Goal: Task Accomplishment & Management: Manage account settings

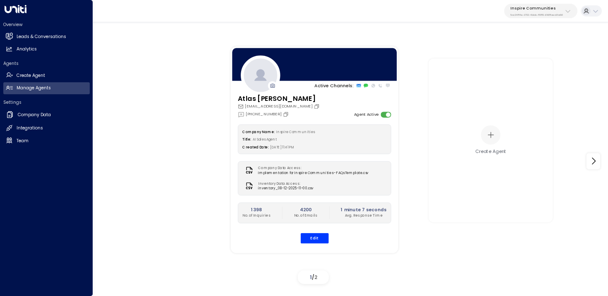
click at [71, 26] on h2 "Overview" at bounding box center [46, 25] width 86 height 6
click at [71, 32] on link "Leads & Conversations Leads & Conversations" at bounding box center [46, 37] width 86 height 12
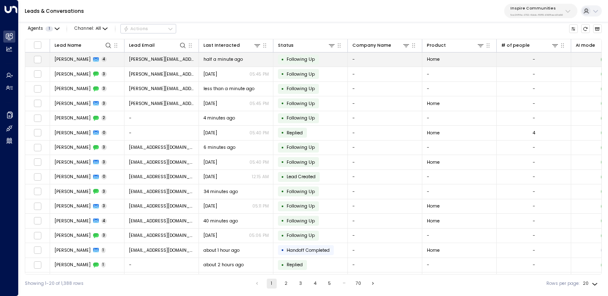
click at [180, 59] on span "[PERSON_NAME][EMAIL_ADDRESS][DOMAIN_NAME]" at bounding box center [161, 59] width 65 height 6
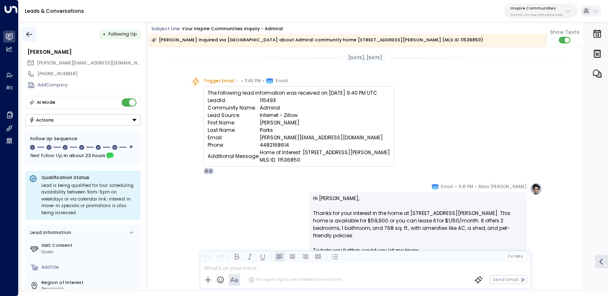
click at [33, 35] on icon "button" at bounding box center [29, 34] width 8 height 8
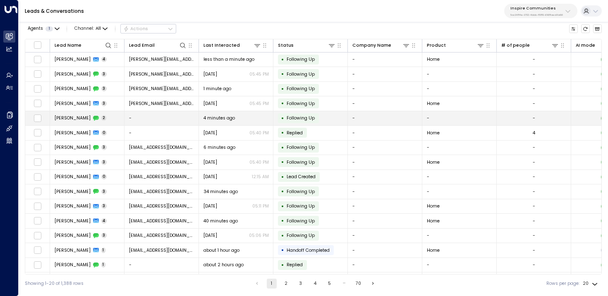
click at [129, 116] on td "-" at bounding box center [162, 118] width 74 height 14
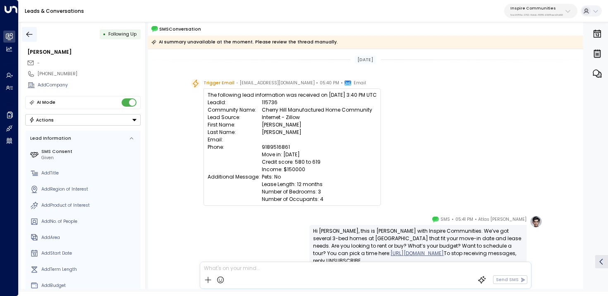
click at [34, 35] on button "button" at bounding box center [29, 34] width 15 height 15
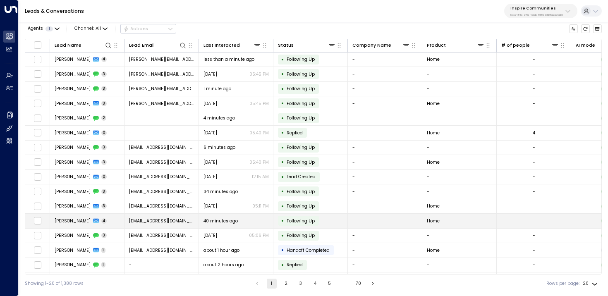
scroll to position [74, 0]
